Goal: Task Accomplishment & Management: Use online tool/utility

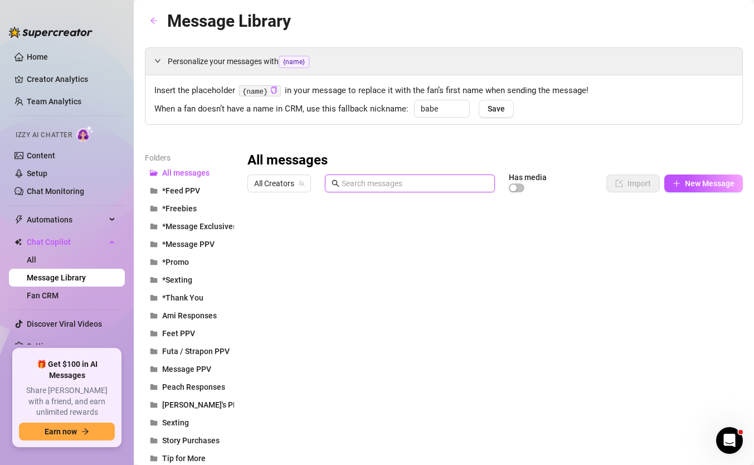
click at [349, 185] on input "text" at bounding box center [415, 183] width 147 height 12
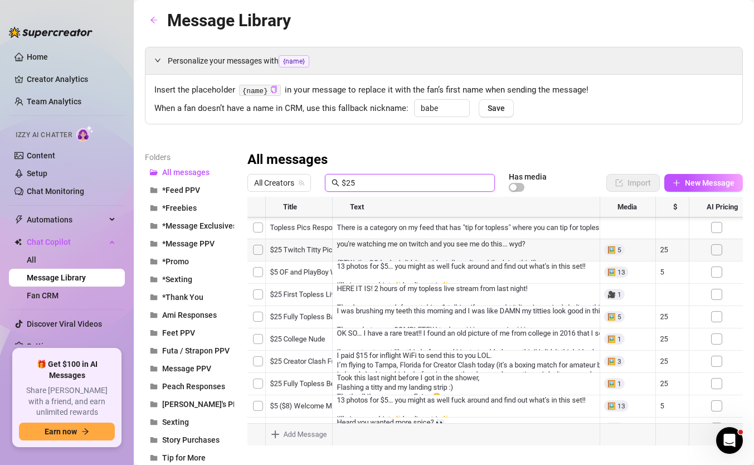
scroll to position [335, 0]
click at [286, 188] on span "All Creators" at bounding box center [279, 182] width 50 height 17
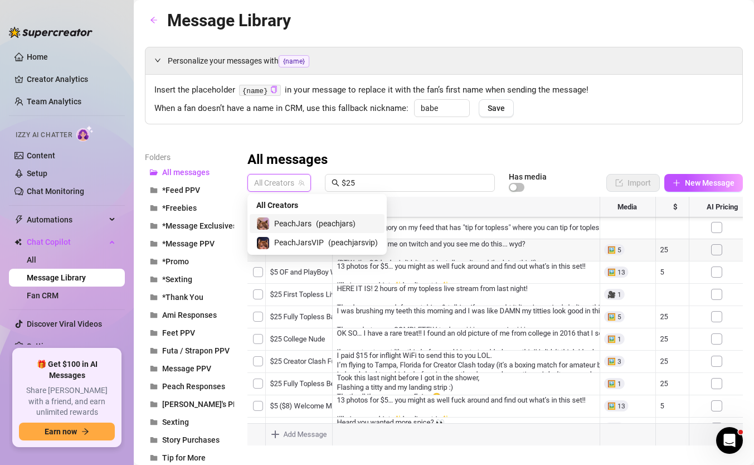
click at [301, 226] on span "PeachJars" at bounding box center [292, 223] width 37 height 12
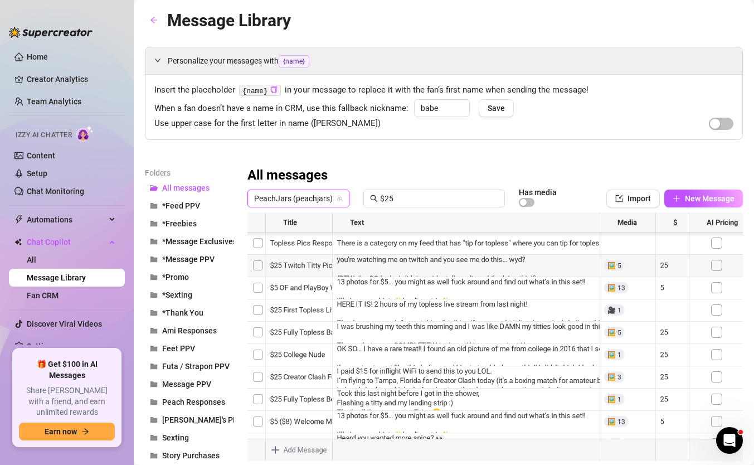
scroll to position [67, 0]
click at [318, 308] on div at bounding box center [494, 336] width 495 height 249
click at [302, 307] on textarea "$25 College Nude" at bounding box center [299, 307] width 69 height 10
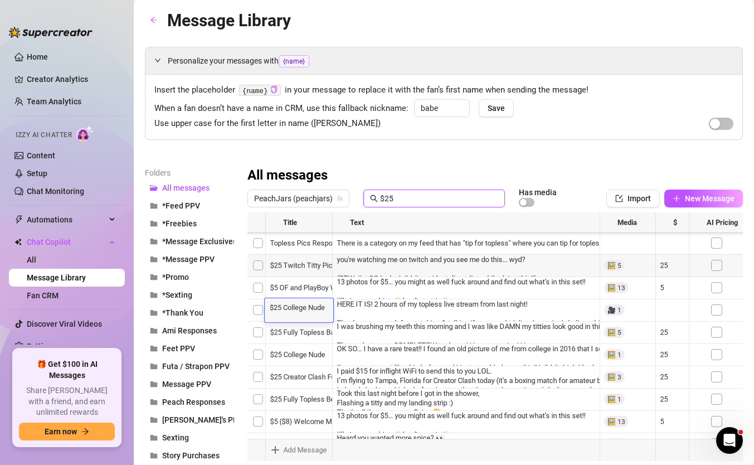
click at [406, 200] on input "$25" at bounding box center [439, 198] width 118 height 12
paste input "College Nude"
click at [327, 243] on div at bounding box center [494, 336] width 495 height 249
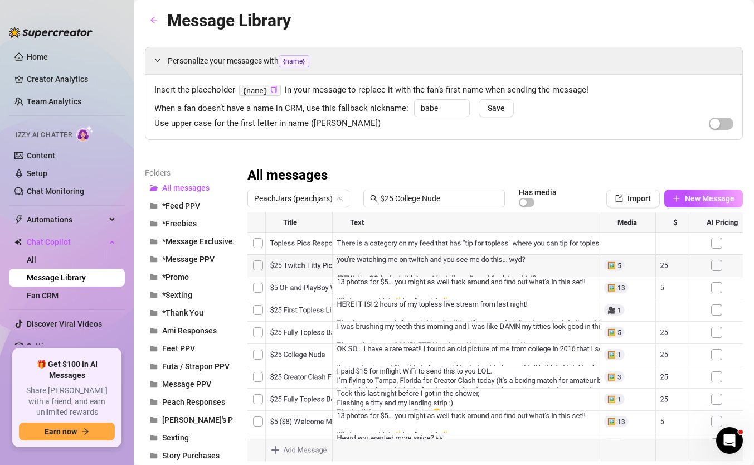
click at [327, 243] on div at bounding box center [494, 336] width 495 height 249
click at [448, 200] on input "$25 College Nude" at bounding box center [439, 198] width 118 height 12
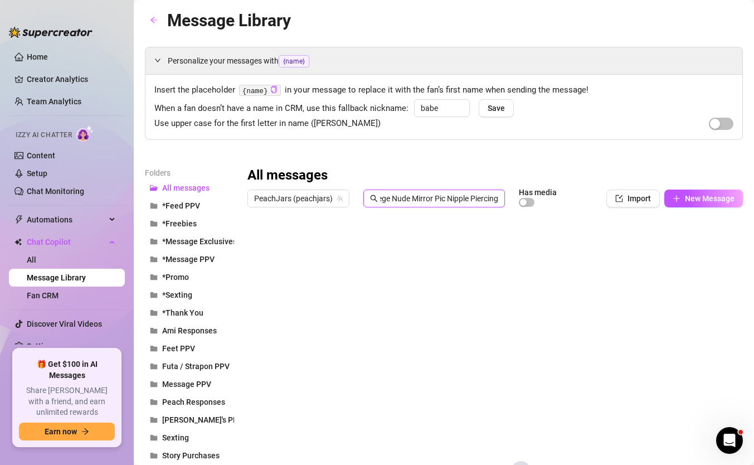
type input "$25 College Nude Mirror Pic Nipple Piercings"
click at [440, 196] on input "$25 College Nude Mirror Pic Nipple Piercings" at bounding box center [439, 198] width 118 height 12
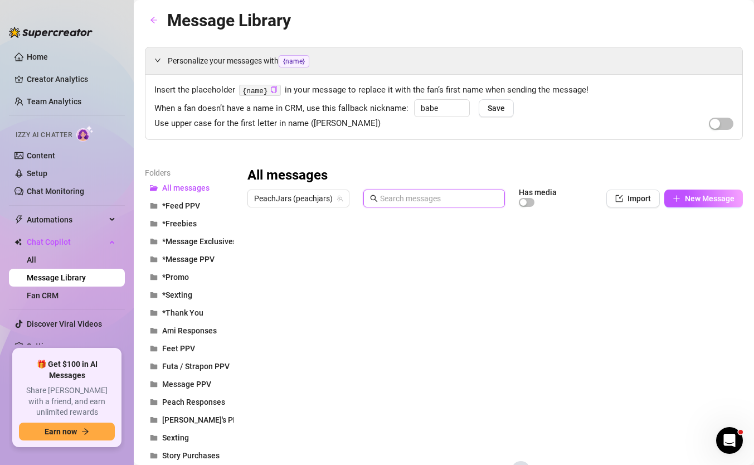
scroll to position [0, 0]
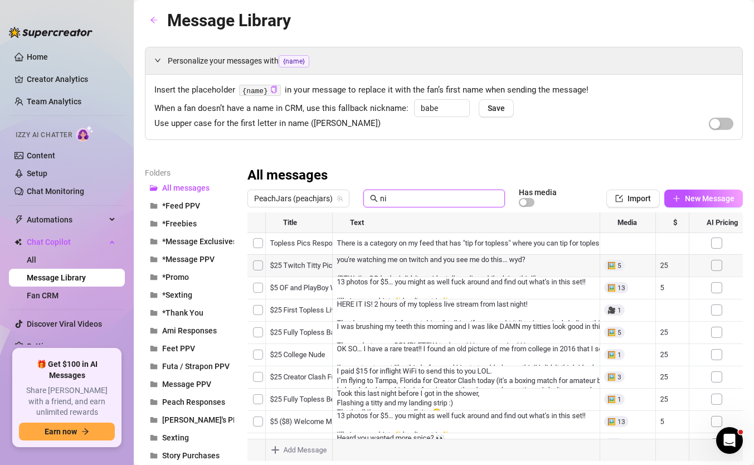
type input "n"
click at [316, 289] on div at bounding box center [494, 336] width 495 height 249
type input "college"
click at [316, 289] on div at bounding box center [494, 336] width 495 height 249
type textarea "$25 College Nude Mirror Pic Nipple Piercings"
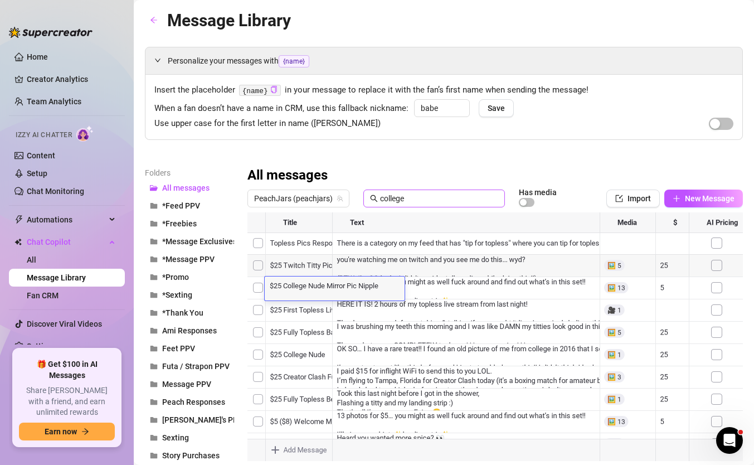
click at [406, 191] on span "college" at bounding box center [434, 198] width 142 height 18
click at [408, 197] on input "college" at bounding box center [439, 198] width 118 height 12
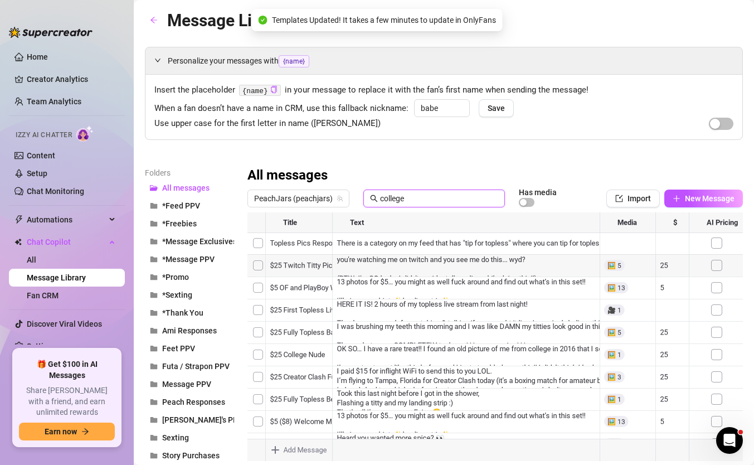
click at [408, 197] on input "college" at bounding box center [439, 198] width 118 height 12
click at [307, 240] on div at bounding box center [494, 336] width 495 height 249
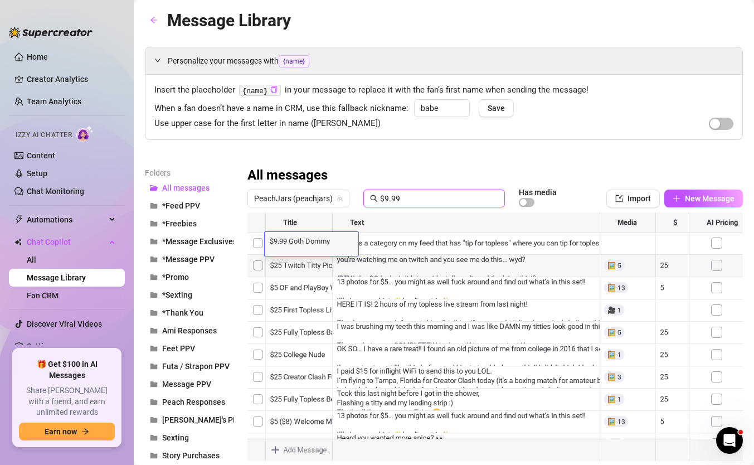
click at [400, 199] on input "$9.99" at bounding box center [439, 198] width 118 height 12
click at [307, 284] on div at bounding box center [494, 336] width 495 height 249
type input "$5"
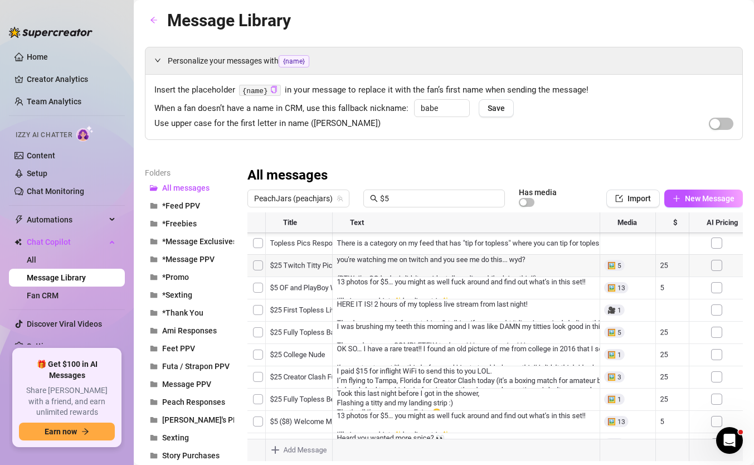
click at [307, 284] on div at bounding box center [494, 336] width 495 height 249
